Goal: Find specific page/section: Find specific page/section

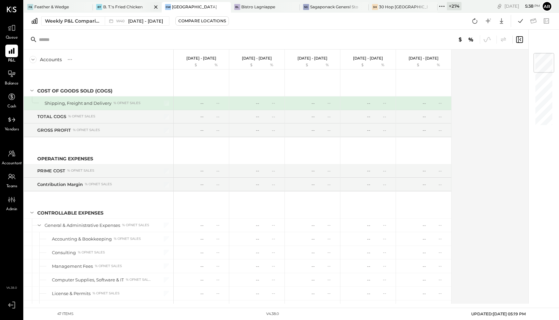
click at [129, 7] on div "B. T.'s Fried Chicken" at bounding box center [123, 7] width 40 height 6
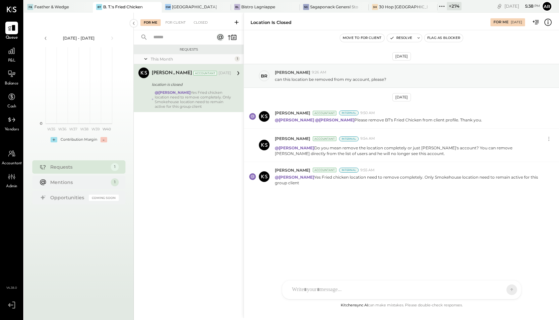
click at [191, 161] on div "Requests This Month 1 Bhargav Kanani Accountant Bhargav Kanani Accountant Oct 0…" at bounding box center [189, 173] width 110 height 256
